Goal: Information Seeking & Learning: Check status

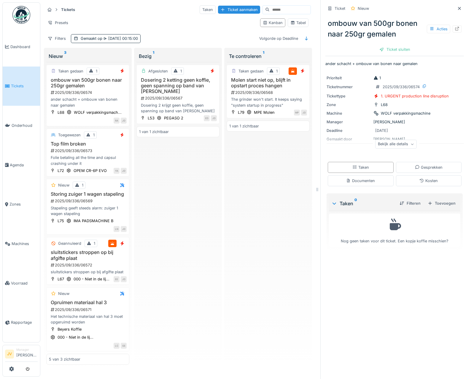
scroll to position [4, 0]
click at [458, 7] on icon at bounding box center [459, 8] width 3 height 3
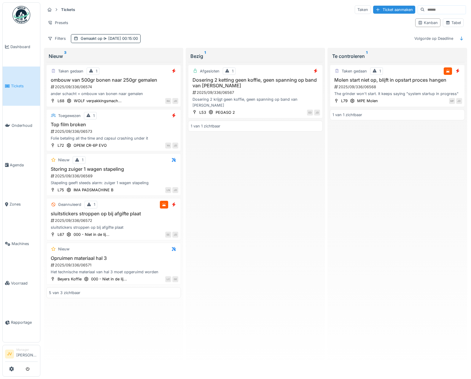
scroll to position [1, 0]
click at [450, 22] on div "Tabel" at bounding box center [453, 23] width 15 height 6
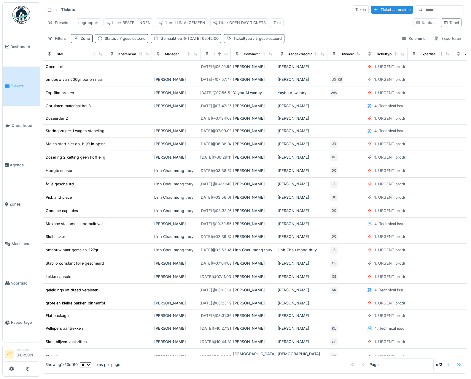
click at [160, 43] on div "Gemaakt op 18-9-2025 02:45:00" at bounding box center [186, 38] width 71 height 9
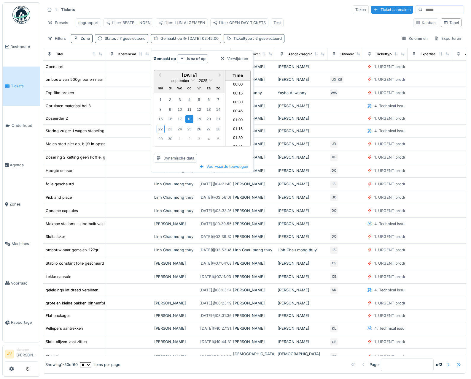
scroll to position [70, 0]
click at [198, 117] on div "19" at bounding box center [199, 119] width 8 height 8
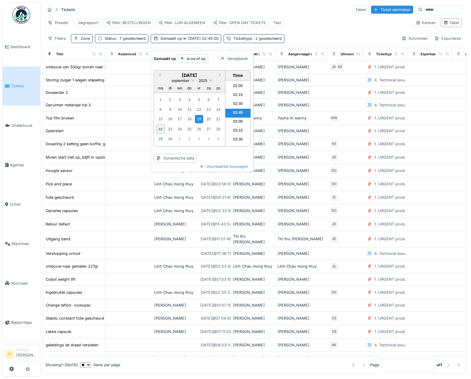
click at [321, 24] on div "Presets dagrapport filter: BESTELLINGEN filter: LIJN ALGEMEEN filter: OPEN DAY …" at bounding box center [227, 22] width 364 height 13
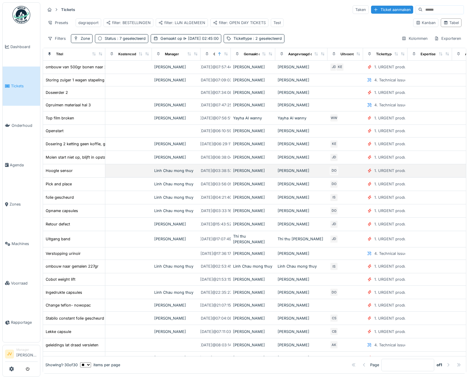
click at [83, 174] on div "Hoogte sensor" at bounding box center [73, 170] width 57 height 6
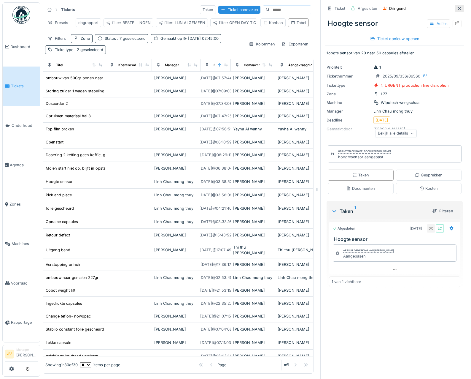
click at [457, 8] on icon at bounding box center [459, 9] width 5 height 4
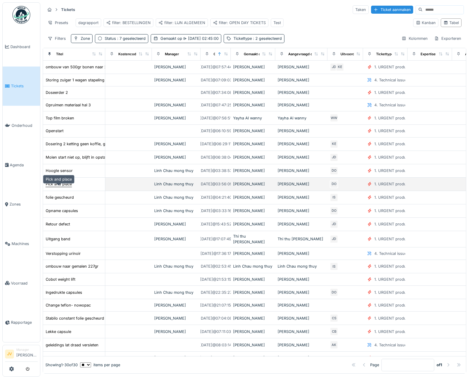
click at [61, 187] on div "Pick and place" at bounding box center [59, 184] width 26 height 6
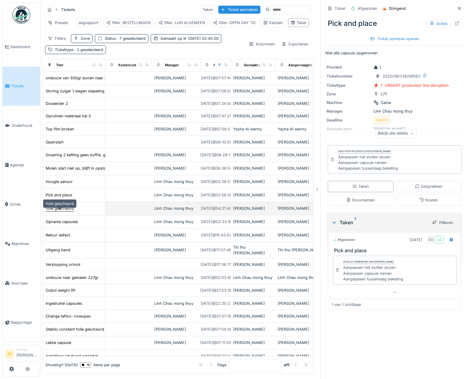
click at [66, 210] on div "folie gescheurd" at bounding box center [60, 208] width 28 height 6
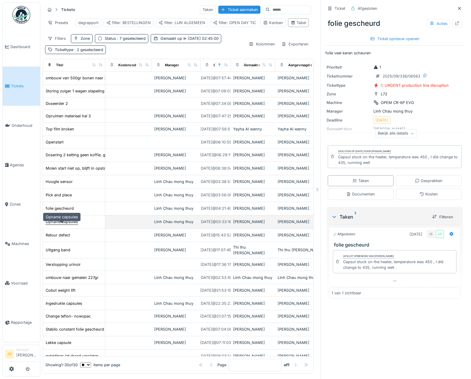
click at [69, 223] on div "Opname capsules" at bounding box center [62, 222] width 32 height 6
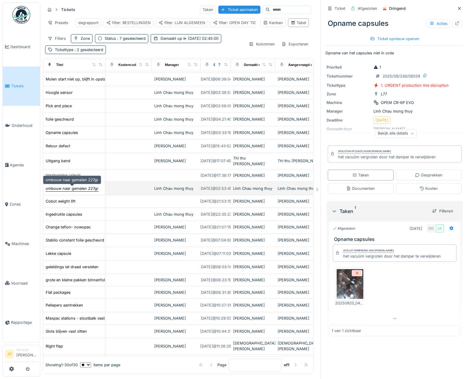
scroll to position [119, 0]
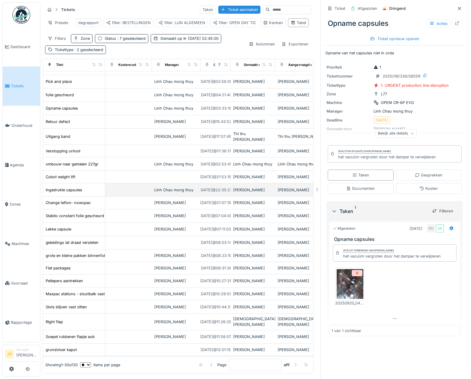
click at [57, 188] on td "Ingedrukte capsules" at bounding box center [74, 189] width 62 height 13
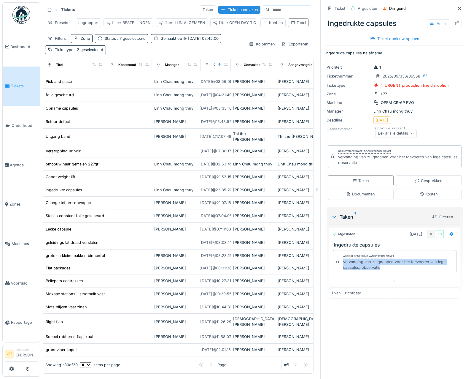
drag, startPoint x: 339, startPoint y: 263, endPoint x: 380, endPoint y: 274, distance: 42.9
click at [380, 274] on div "Afsluit opmerking van Damian Olejnik vervanging van zuignappen voor het toevoer…" at bounding box center [394, 262] width 131 height 29
copy div "vervanging van zuignappen voor het toevoeren van lege capsules, observatie"
drag, startPoint x: 453, startPoint y: 6, endPoint x: 421, endPoint y: 17, distance: 33.9
click at [457, 7] on icon at bounding box center [459, 9] width 5 height 4
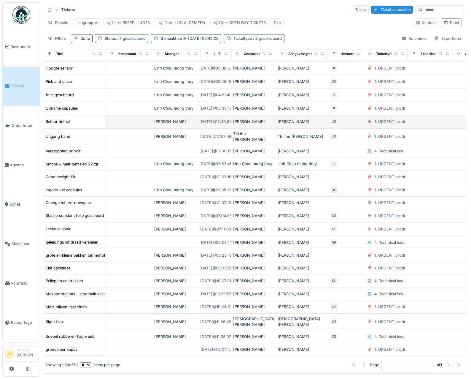
scroll to position [110, 0]
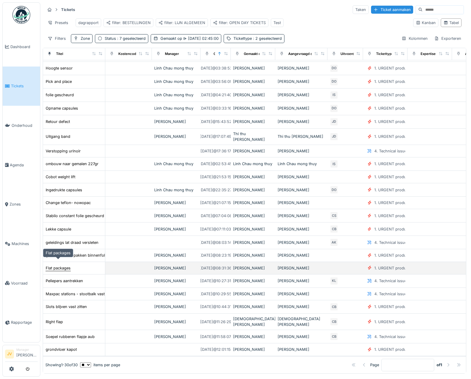
click at [64, 265] on div "Flat packages" at bounding box center [58, 268] width 25 height 6
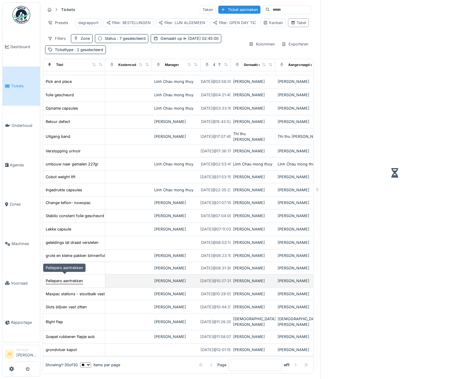
click at [65, 278] on div "Pellepers aantrekken" at bounding box center [64, 281] width 37 height 6
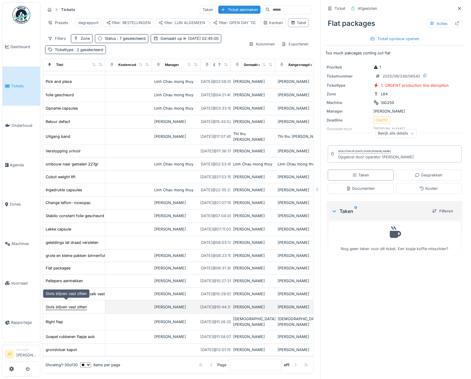
click at [67, 304] on div "Slots blijven vast zitten" at bounding box center [66, 307] width 41 height 6
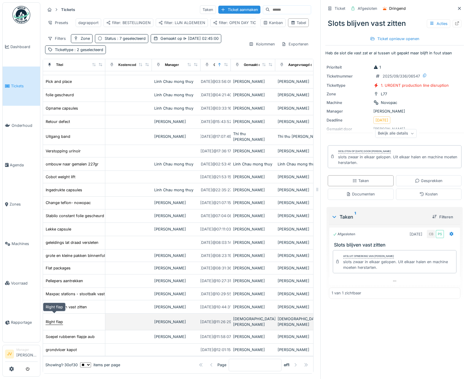
click at [56, 319] on div "Right flap" at bounding box center [54, 322] width 17 height 6
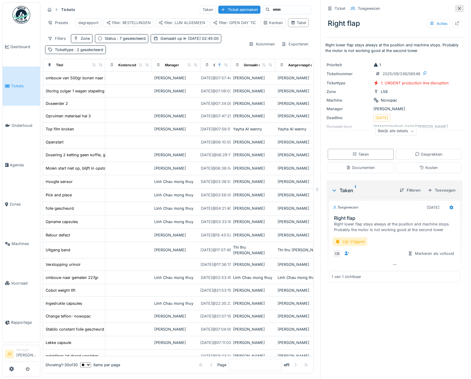
click at [457, 9] on icon at bounding box center [459, 9] width 5 height 4
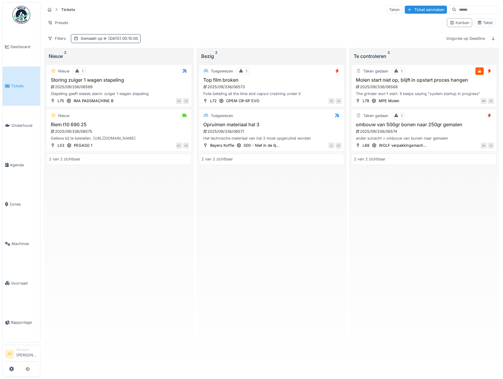
click at [120, 37] on span "[DATE] 00:15:00" at bounding box center [120, 38] width 36 height 4
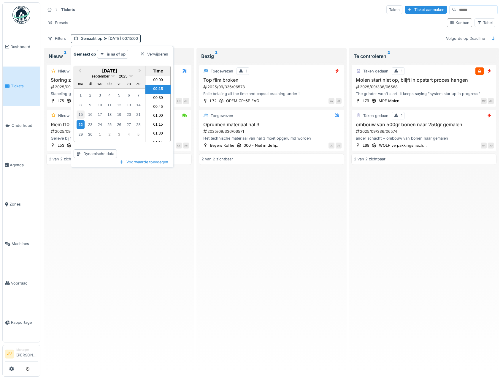
click at [81, 115] on div "15" at bounding box center [81, 114] width 8 height 8
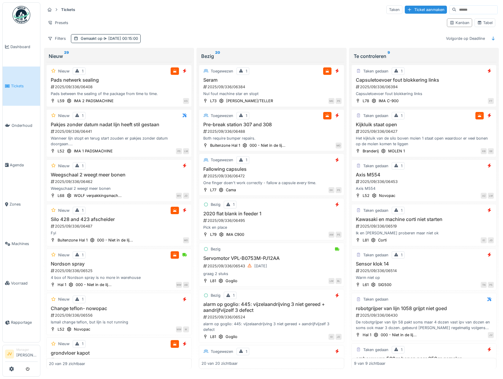
click at [311, 40] on div "Filters Gemaakt op [DATE] 00:15:00 Volgorde op Deadline" at bounding box center [271, 38] width 453 height 9
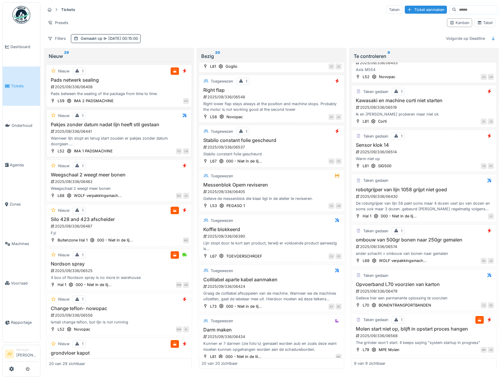
scroll to position [267, 0]
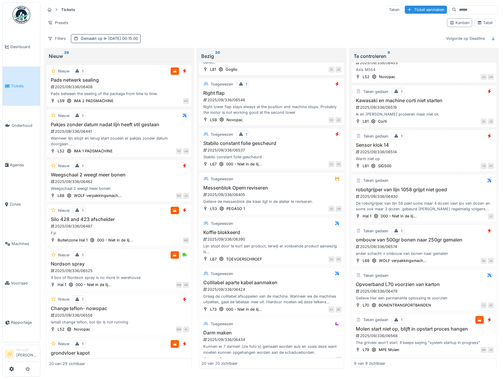
click at [98, 37] on div "Gemaakt op [DATE] 00:15:00" at bounding box center [109, 39] width 57 height 6
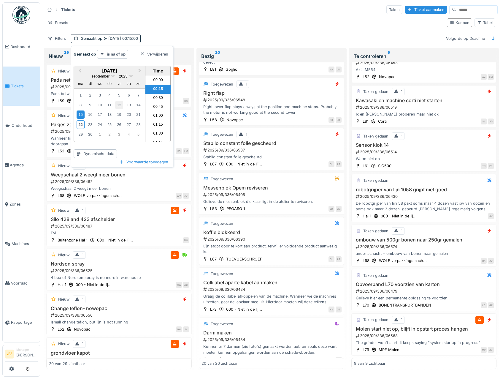
click at [121, 103] on div "12" at bounding box center [119, 105] width 8 height 8
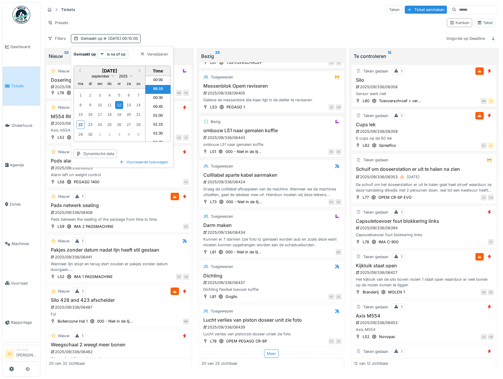
scroll to position [670, 0]
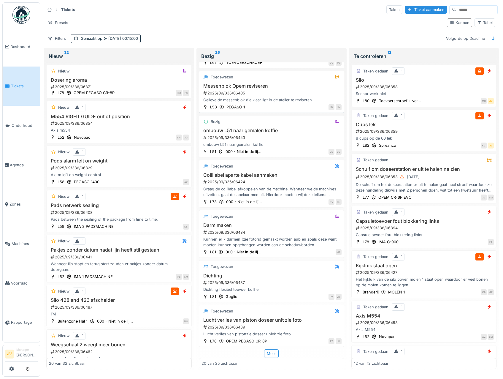
click at [286, 88] on div "Messenblok Opem reviseren 2025/09/336/06405 Gelieve de messenblok die klaar lig…" at bounding box center [272, 93] width 140 height 20
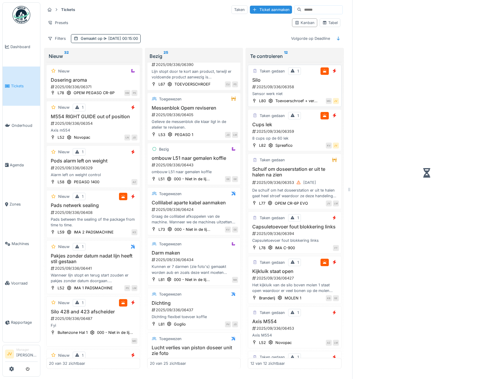
scroll to position [725, 0]
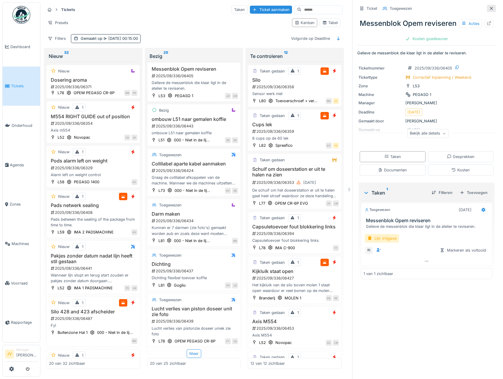
click at [489, 7] on icon at bounding box center [491, 9] width 5 height 4
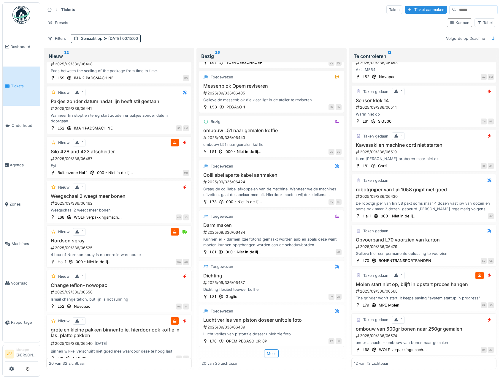
scroll to position [30, 0]
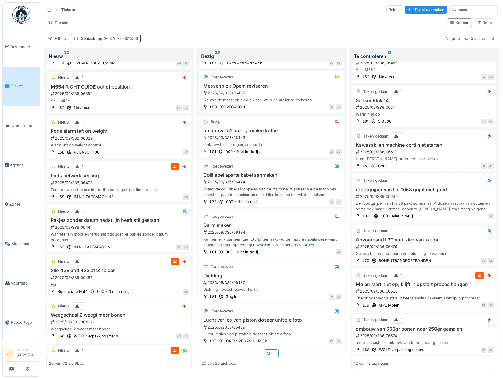
click at [95, 38] on div "Gemaakt op [DATE] 00:15:00" at bounding box center [109, 39] width 57 height 6
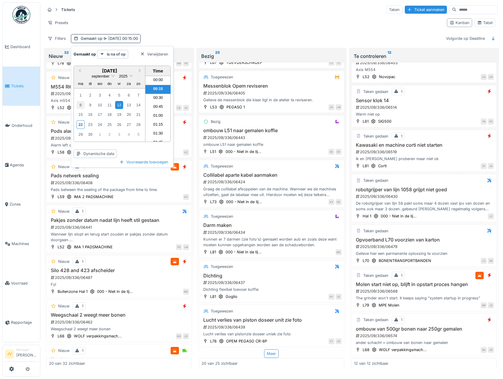
click at [79, 103] on div "8" at bounding box center [81, 105] width 8 height 8
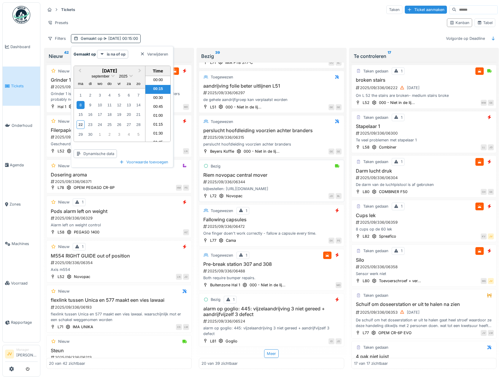
scroll to position [691, 0]
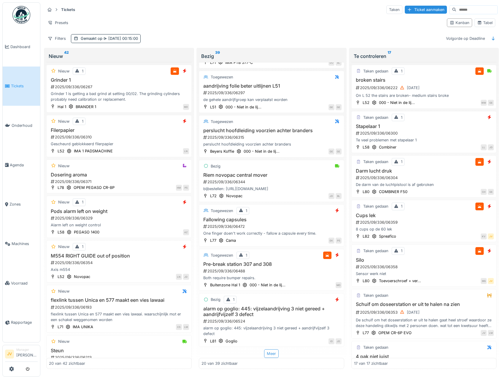
click at [272, 350] on div "Meer" at bounding box center [271, 353] width 15 height 9
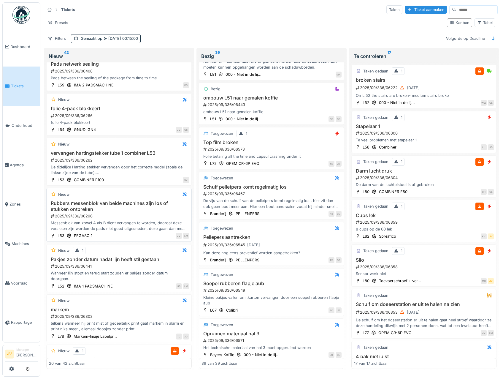
scroll to position [386, 0]
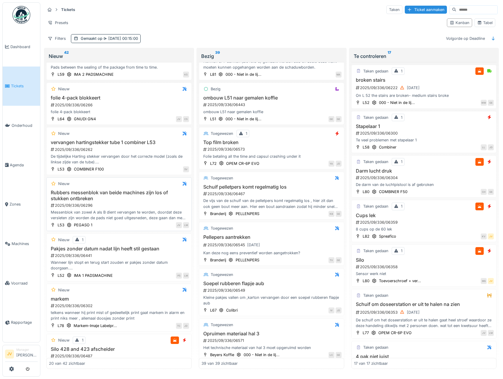
click at [110, 200] on div "Rubbers messenblok van beide machines zijn los of stukken ontbreken 2025/09/336…" at bounding box center [119, 205] width 140 height 31
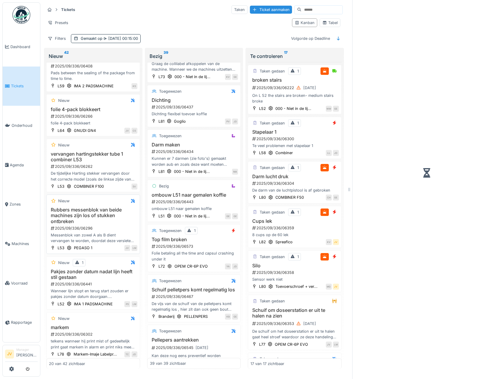
scroll to position [1607, 0]
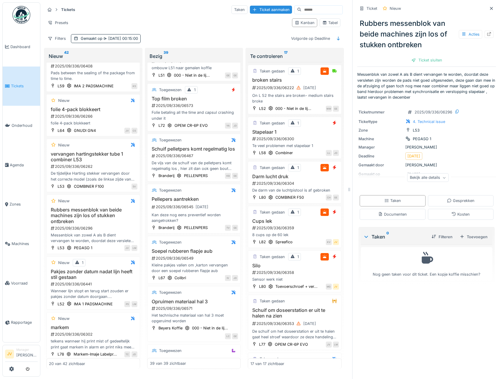
click at [449, 171] on div "Bekijk alle details" at bounding box center [428, 178] width 139 height 19
click at [396, 212] on div "Documenten" at bounding box center [392, 214] width 29 height 6
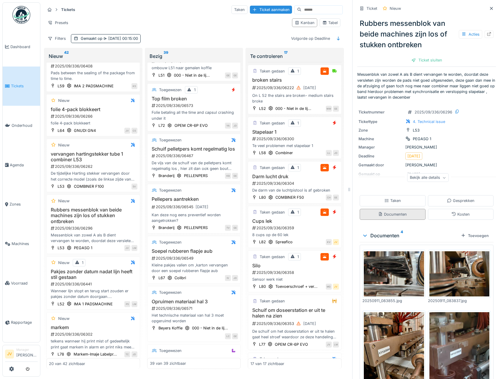
scroll to position [4, 0]
click at [401, 268] on img at bounding box center [394, 273] width 60 height 45
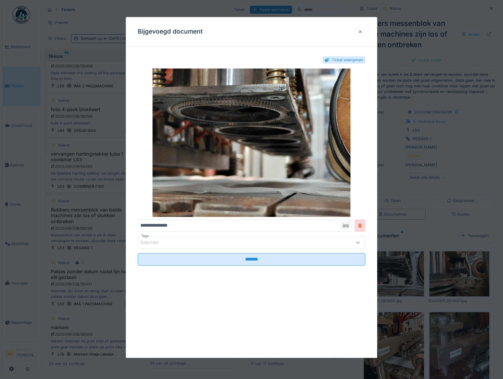
click at [363, 33] on div at bounding box center [360, 32] width 5 height 6
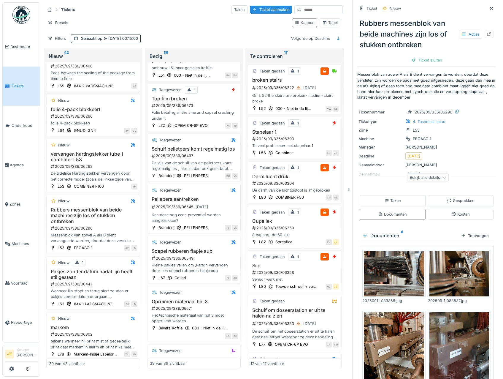
click at [453, 274] on img at bounding box center [460, 273] width 60 height 45
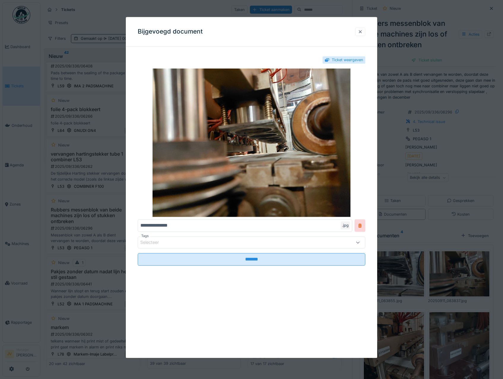
click at [361, 32] on div at bounding box center [360, 32] width 5 height 6
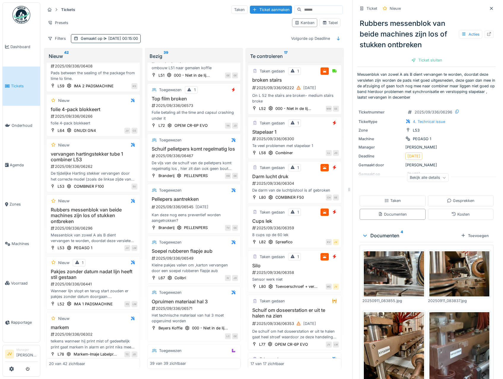
click at [399, 340] on img at bounding box center [394, 352] width 60 height 80
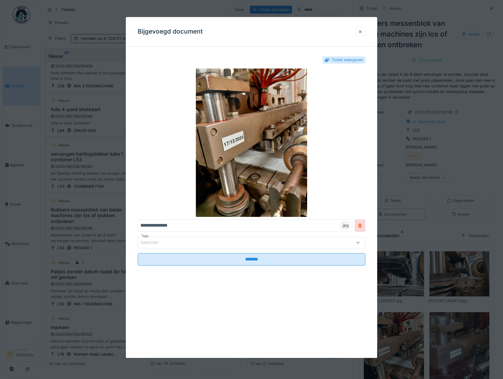
click at [363, 32] on div at bounding box center [360, 32] width 5 height 6
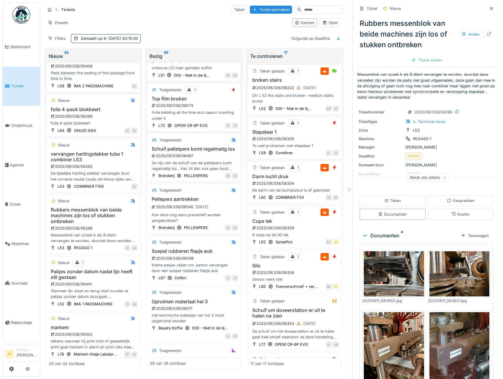
click at [447, 342] on img at bounding box center [460, 352] width 60 height 80
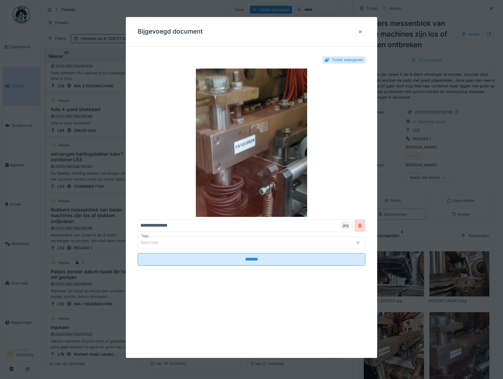
click at [360, 32] on div at bounding box center [360, 32] width 5 height 6
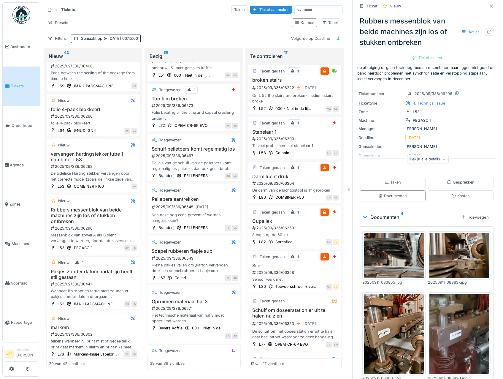
scroll to position [40, 0]
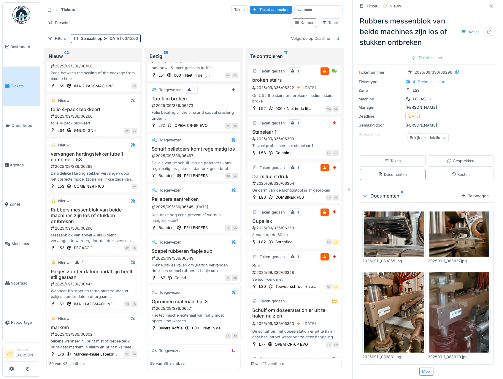
click at [419, 367] on div "Meer" at bounding box center [426, 371] width 15 height 9
click at [487, 5] on div at bounding box center [491, 5] width 9 height 7
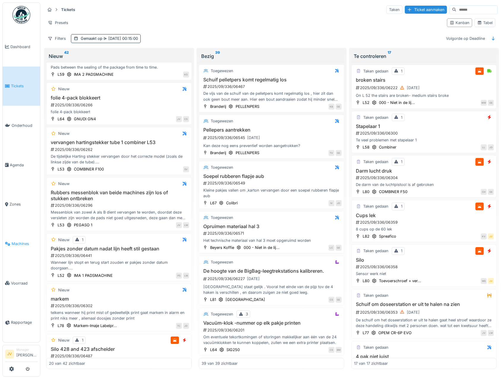
scroll to position [1, 0]
click at [299, 231] on div "2025/09/336/06571" at bounding box center [272, 233] width 139 height 6
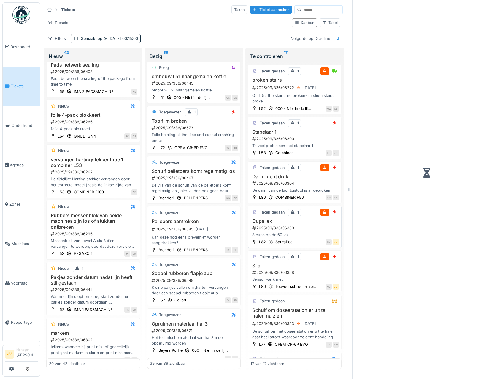
scroll to position [1730, 0]
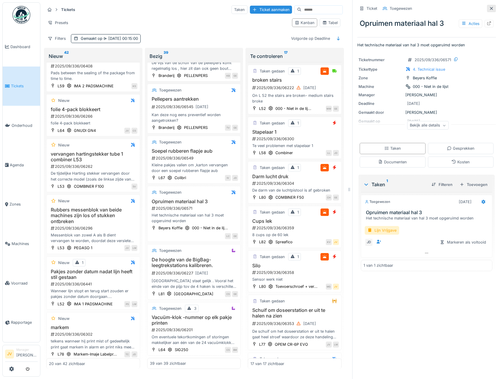
click at [489, 8] on icon at bounding box center [491, 9] width 5 height 4
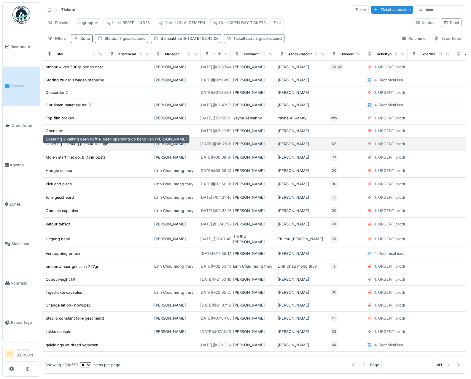
click at [85, 147] on div "Dosering 2 ketting geen koffie, geen spanning op band van schroef" at bounding box center [116, 144] width 141 height 6
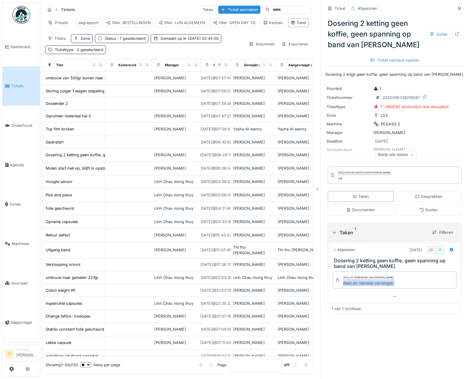
drag, startPoint x: 338, startPoint y: 286, endPoint x: 395, endPoint y: 290, distance: 57.4
click at [395, 290] on div "Afsluit opmerking van Jasper De wit Riem en riemwiel vervangen." at bounding box center [394, 280] width 131 height 23
copy div "Riem en riemwiel vervangen."
drag, startPoint x: 452, startPoint y: 9, endPoint x: 444, endPoint y: 7, distance: 8.3
click at [458, 9] on icon at bounding box center [459, 8] width 3 height 3
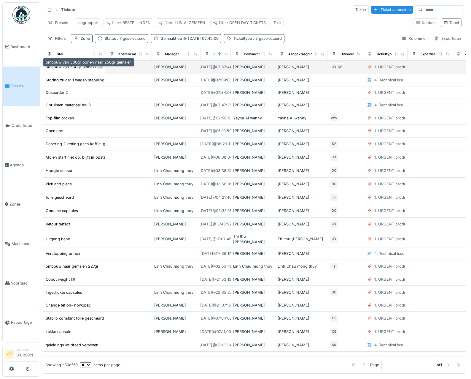
click at [82, 70] on div "ombouw van 500gr bonen naar 250gr gemalen" at bounding box center [89, 67] width 86 height 6
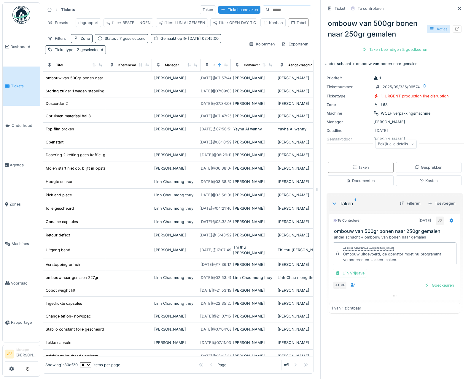
click at [430, 27] on icon at bounding box center [432, 29] width 5 height 4
click at [408, 42] on div "Bewerken" at bounding box center [400, 42] width 69 height 9
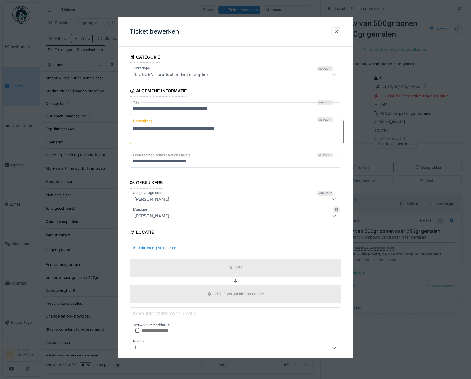
click at [252, 131] on textarea "**********" at bounding box center [237, 132] width 214 height 24
click at [257, 109] on input "**********" at bounding box center [236, 109] width 212 height 12
type input "**********"
click at [272, 133] on textarea "**********" at bounding box center [237, 132] width 214 height 24
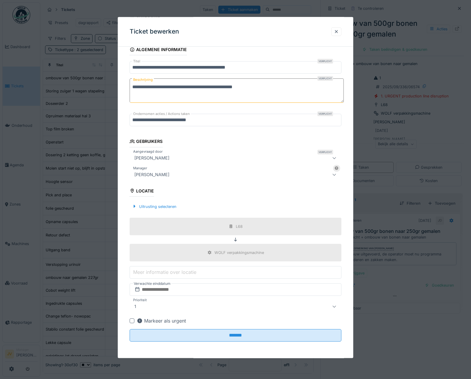
scroll to position [42, 0]
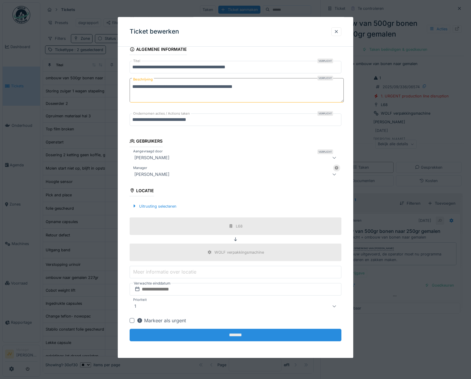
type textarea "**********"
click at [228, 338] on input "*******" at bounding box center [236, 335] width 212 height 12
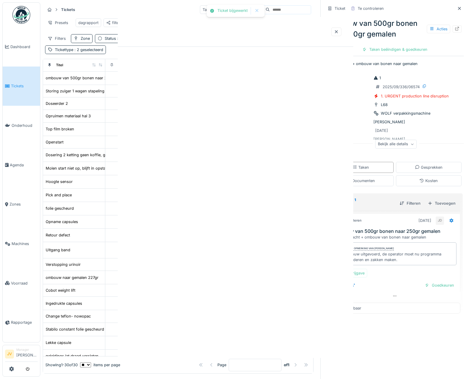
scroll to position [0, 0]
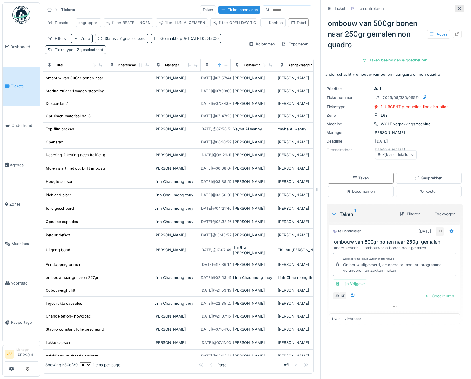
click at [457, 9] on icon at bounding box center [459, 9] width 5 height 4
